Goal: Information Seeking & Learning: Learn about a topic

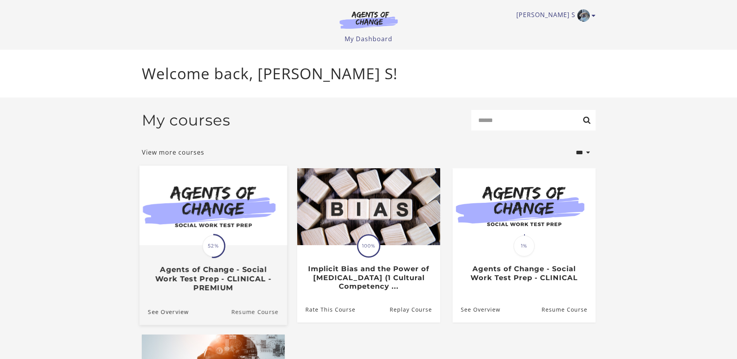
click at [240, 310] on link "Resume Course" at bounding box center [259, 311] width 56 height 26
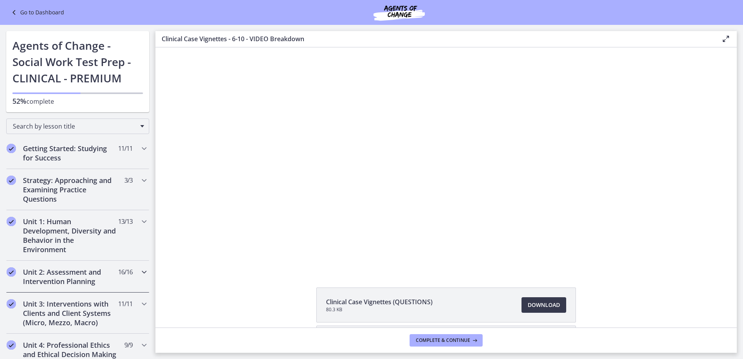
click at [140, 269] on icon "Chapters" at bounding box center [144, 271] width 9 height 9
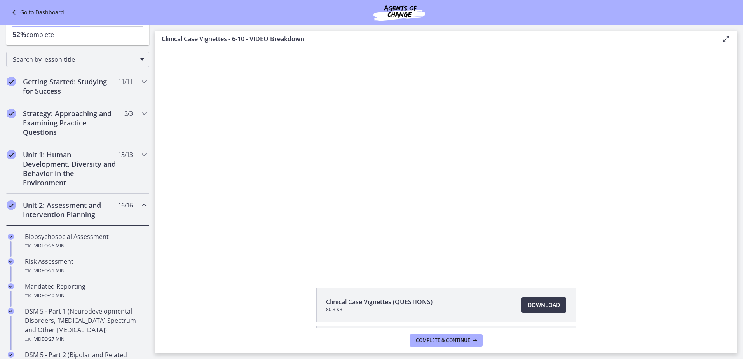
scroll to position [70, 0]
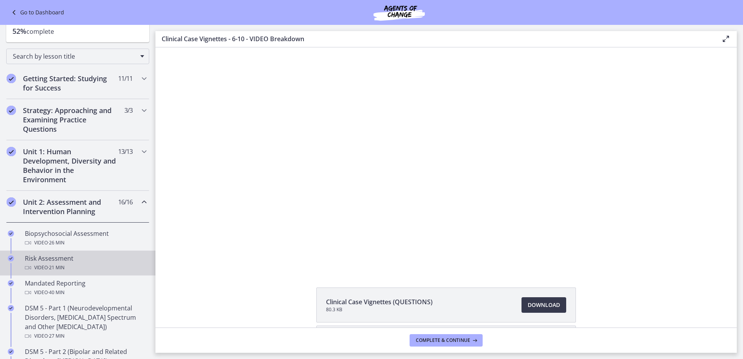
click at [65, 258] on div "Risk Assessment Video · 21 min" at bounding box center [85, 263] width 121 height 19
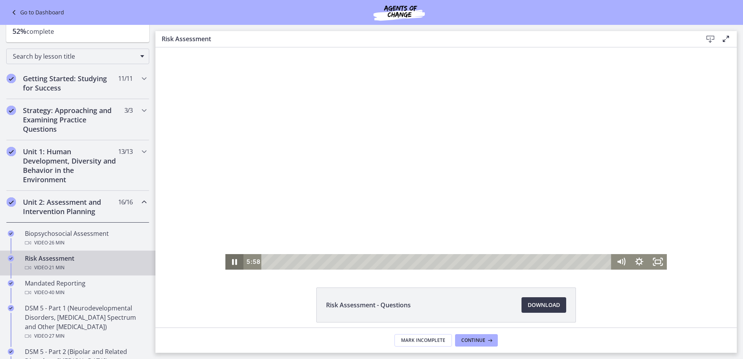
click at [235, 260] on icon "Pause" at bounding box center [234, 262] width 18 height 16
